Goal: Information Seeking & Learning: Find specific fact

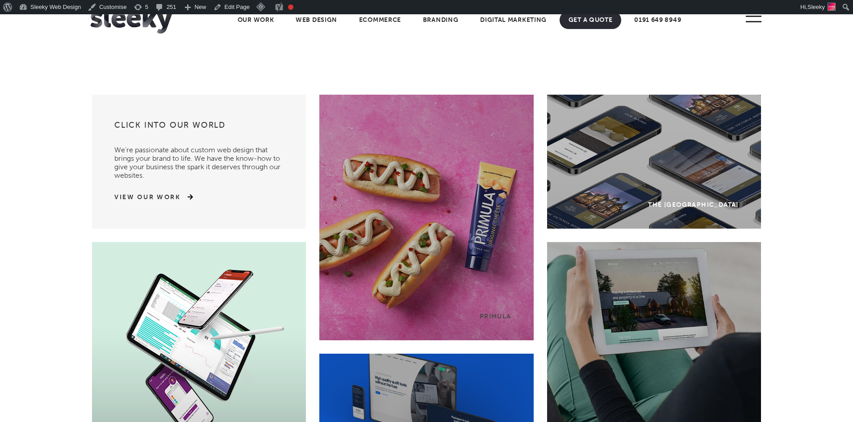
scroll to position [2784, 0]
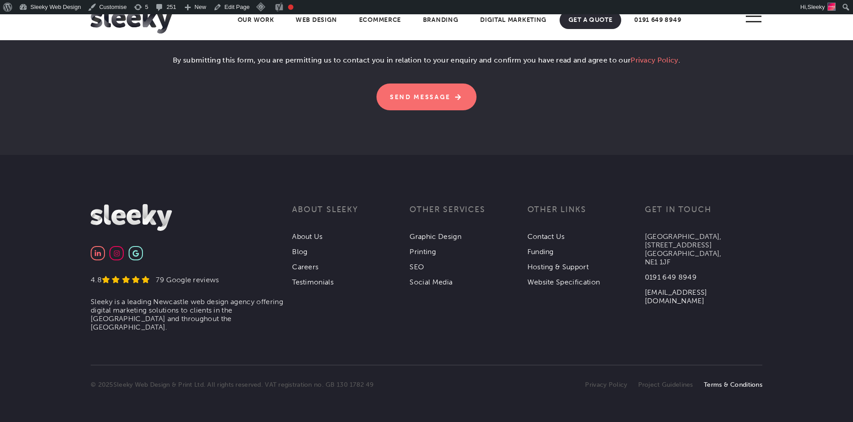
click at [711, 384] on link "Terms & Conditions" at bounding box center [733, 385] width 59 height 8
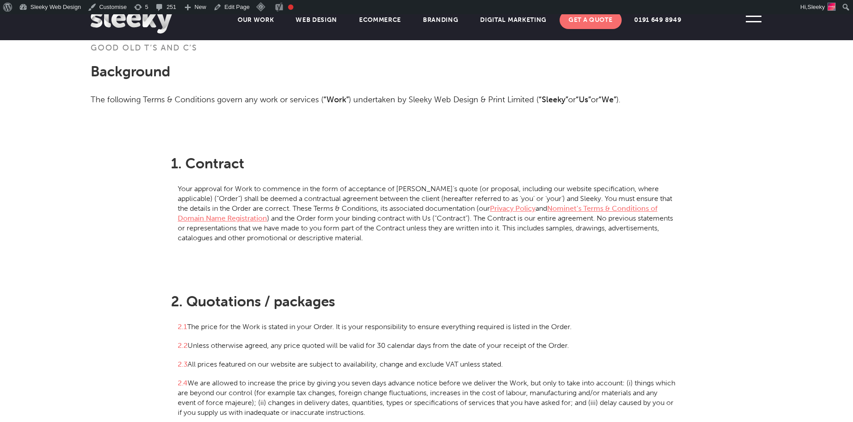
scroll to position [2133, 0]
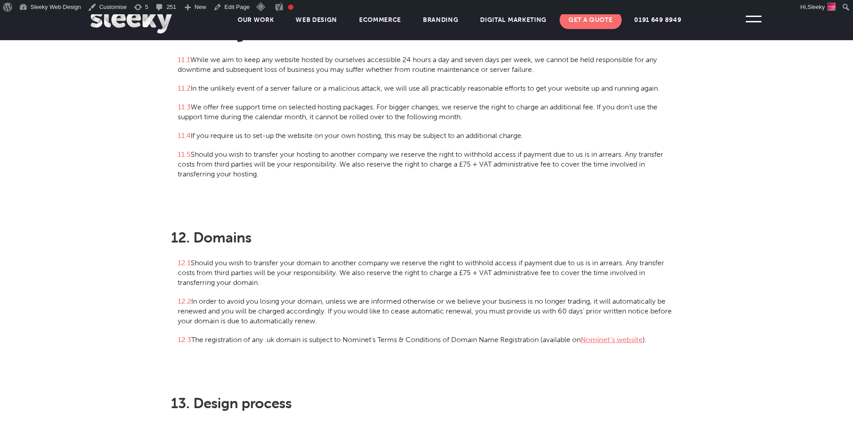
click at [419, 261] on p "12.1 Should you wish to transfer your domain to another company we reserve the …" at bounding box center [426, 268] width 511 height 38
drag, startPoint x: 419, startPoint y: 261, endPoint x: 127, endPoint y: 227, distance: 293.8
click at [295, 249] on p "12.1 Should you wish to transfer your domain to another company we reserve the …" at bounding box center [426, 268] width 511 height 38
drag, startPoint x: 271, startPoint y: 263, endPoint x: 178, endPoint y: 243, distance: 95.0
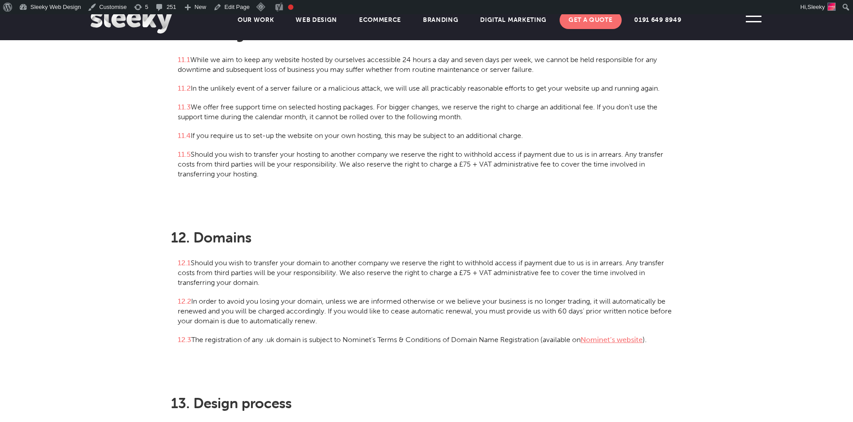
click at [178, 249] on p "12.1 Should you wish to transfer your domain to another company we reserve the …" at bounding box center [426, 268] width 511 height 38
copy p "12.1 Should you wish to transfer your domain to another company we reserve the …"
click at [426, 255] on p "12.1 Should you wish to transfer your domain to another company we reserve the …" at bounding box center [426, 268] width 511 height 38
drag, startPoint x: 424, startPoint y: 253, endPoint x: 451, endPoint y: 260, distance: 28.0
click at [451, 260] on p "12.1 Should you wish to transfer your domain to another company we reserve the …" at bounding box center [426, 268] width 511 height 38
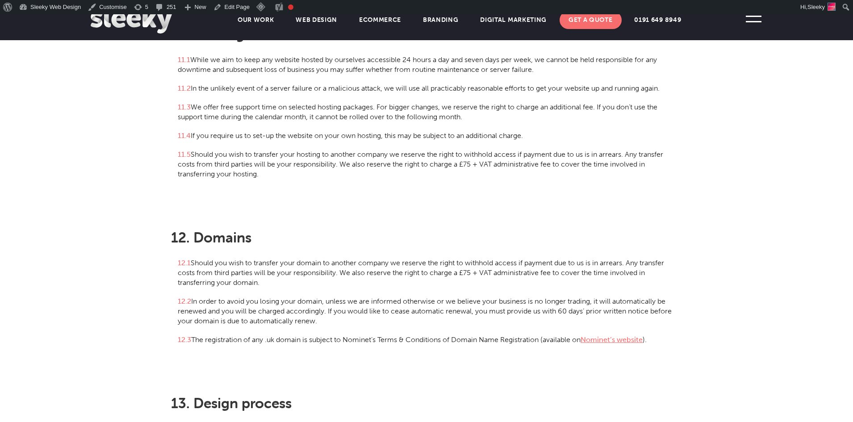
copy p "to charge a £75 + VAT administrative fee to cover the time involved in transfer…"
